Goal: Information Seeking & Learning: Learn about a topic

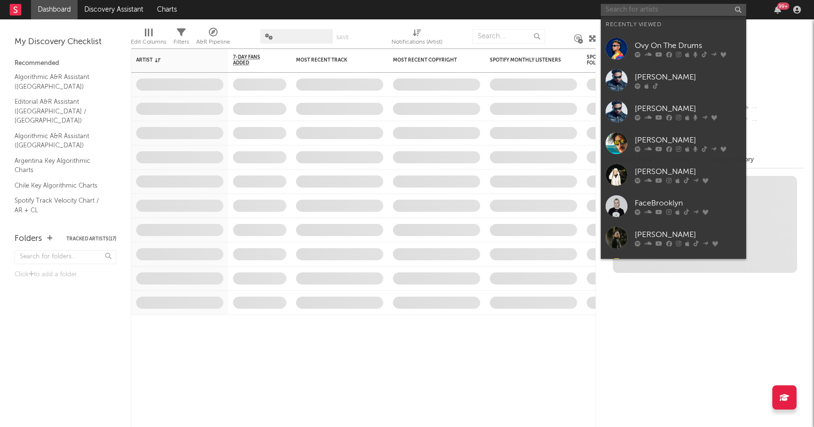
click at [645, 9] on input "text" at bounding box center [673, 10] width 145 height 12
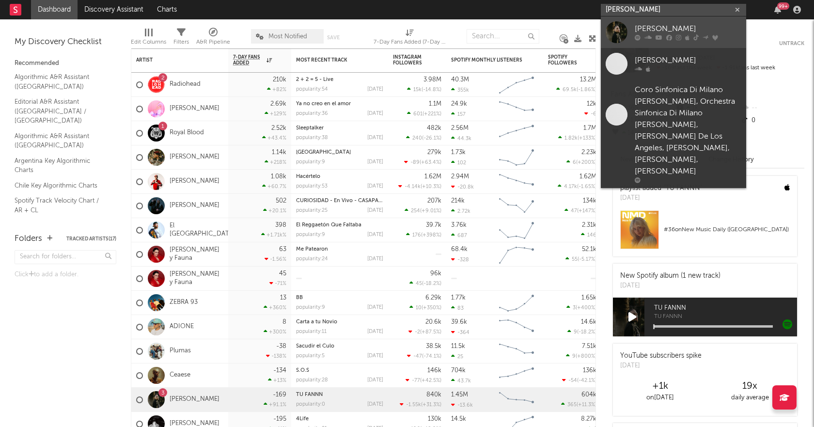
type input "[PERSON_NAME]"
click at [653, 30] on div "[PERSON_NAME]" at bounding box center [688, 29] width 107 height 12
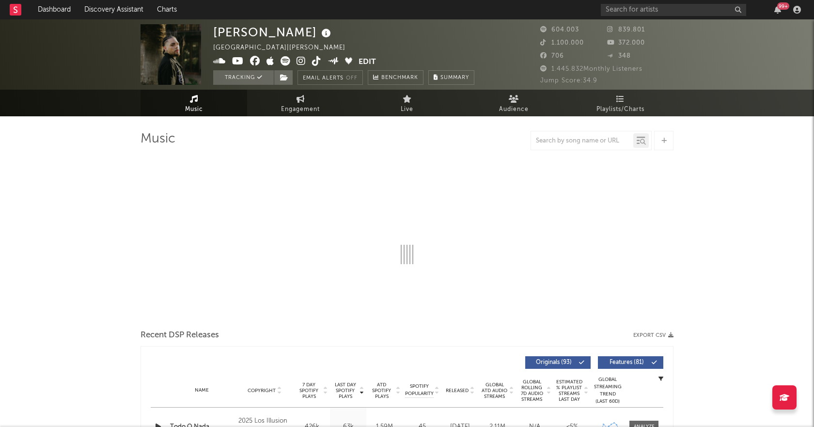
select select "6m"
